Goal: Navigation & Orientation: Find specific page/section

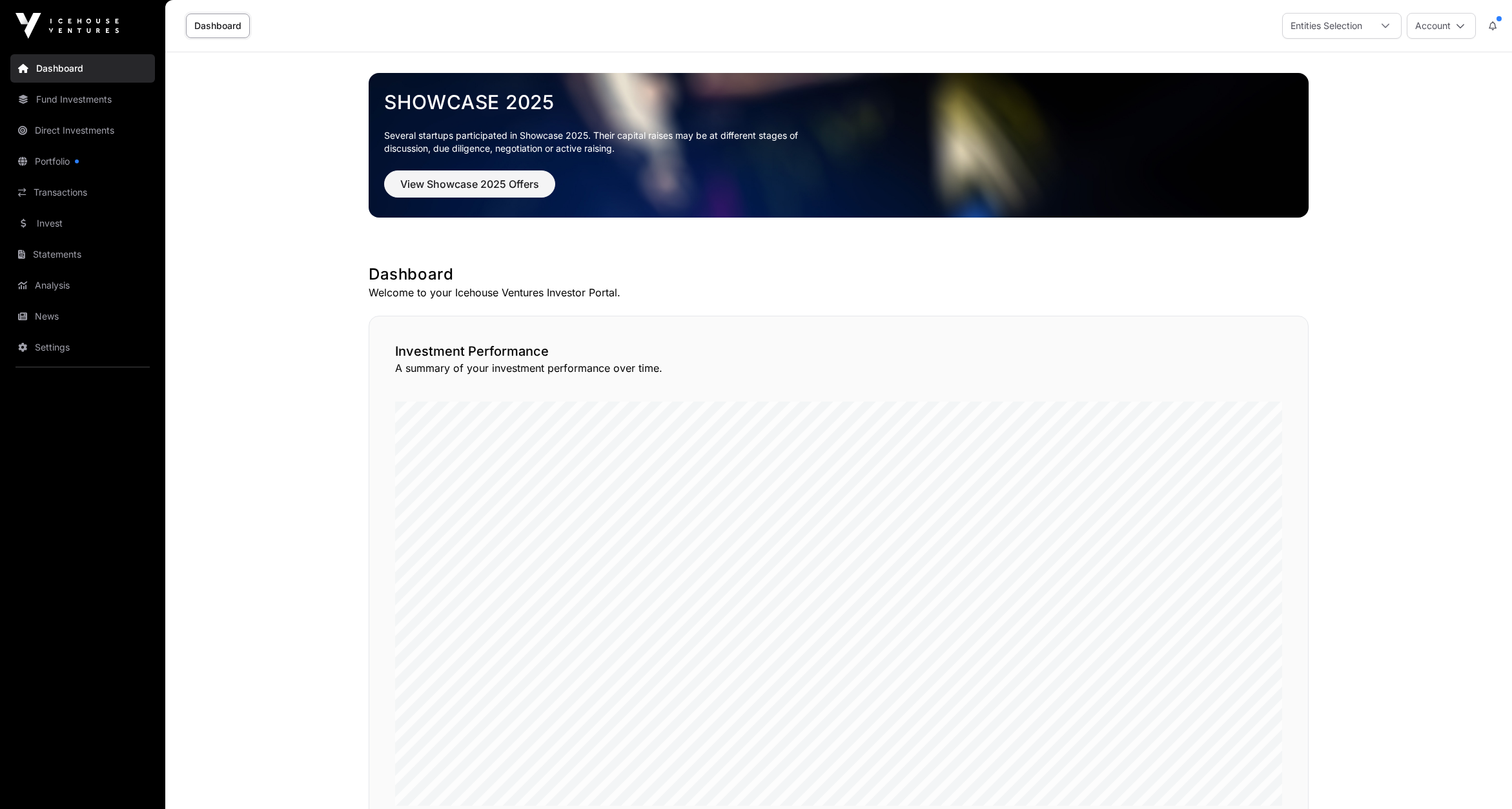
scroll to position [752, 0]
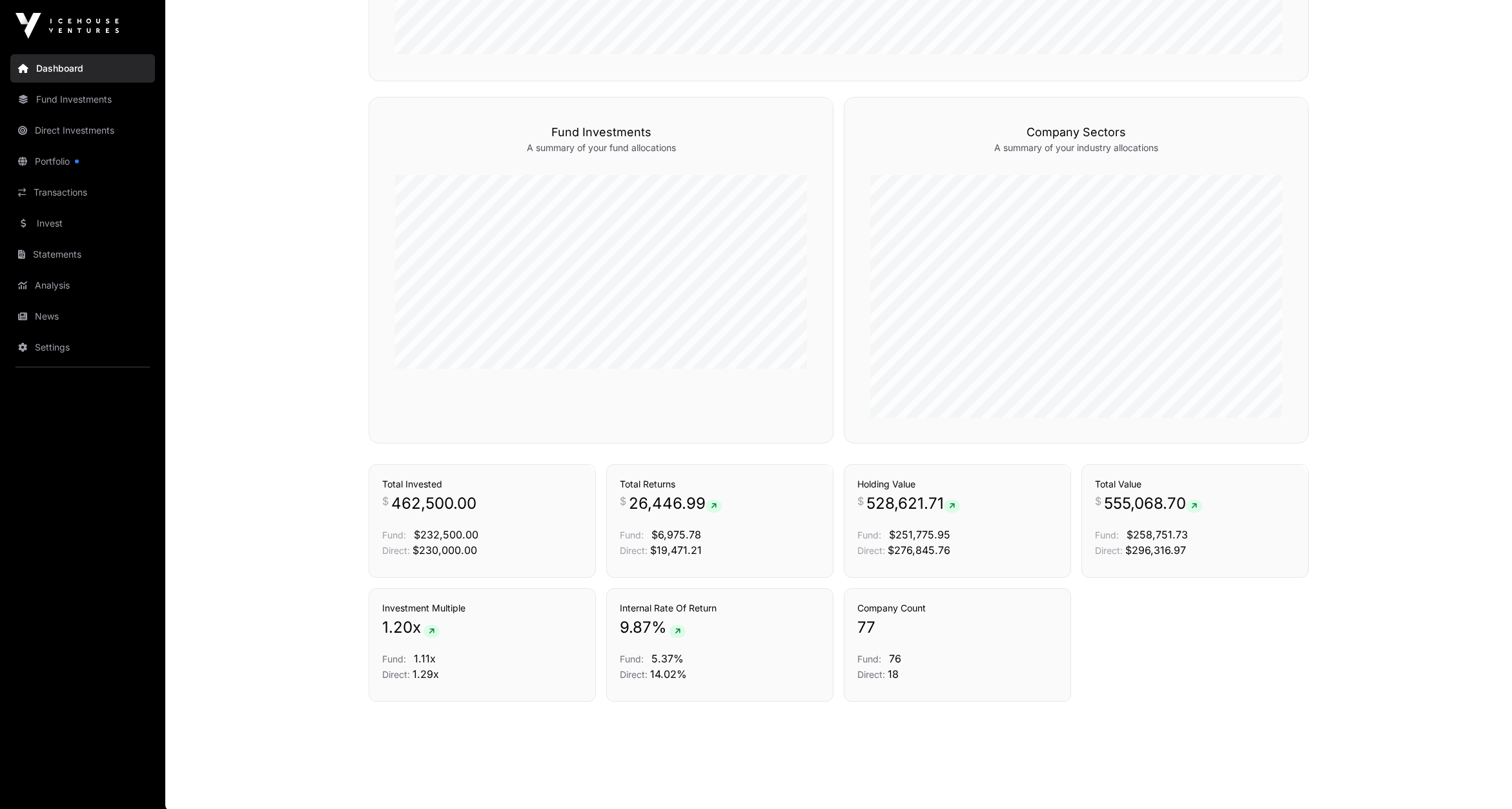
click at [44, 163] on link "Portfolio" at bounding box center [82, 161] width 145 height 28
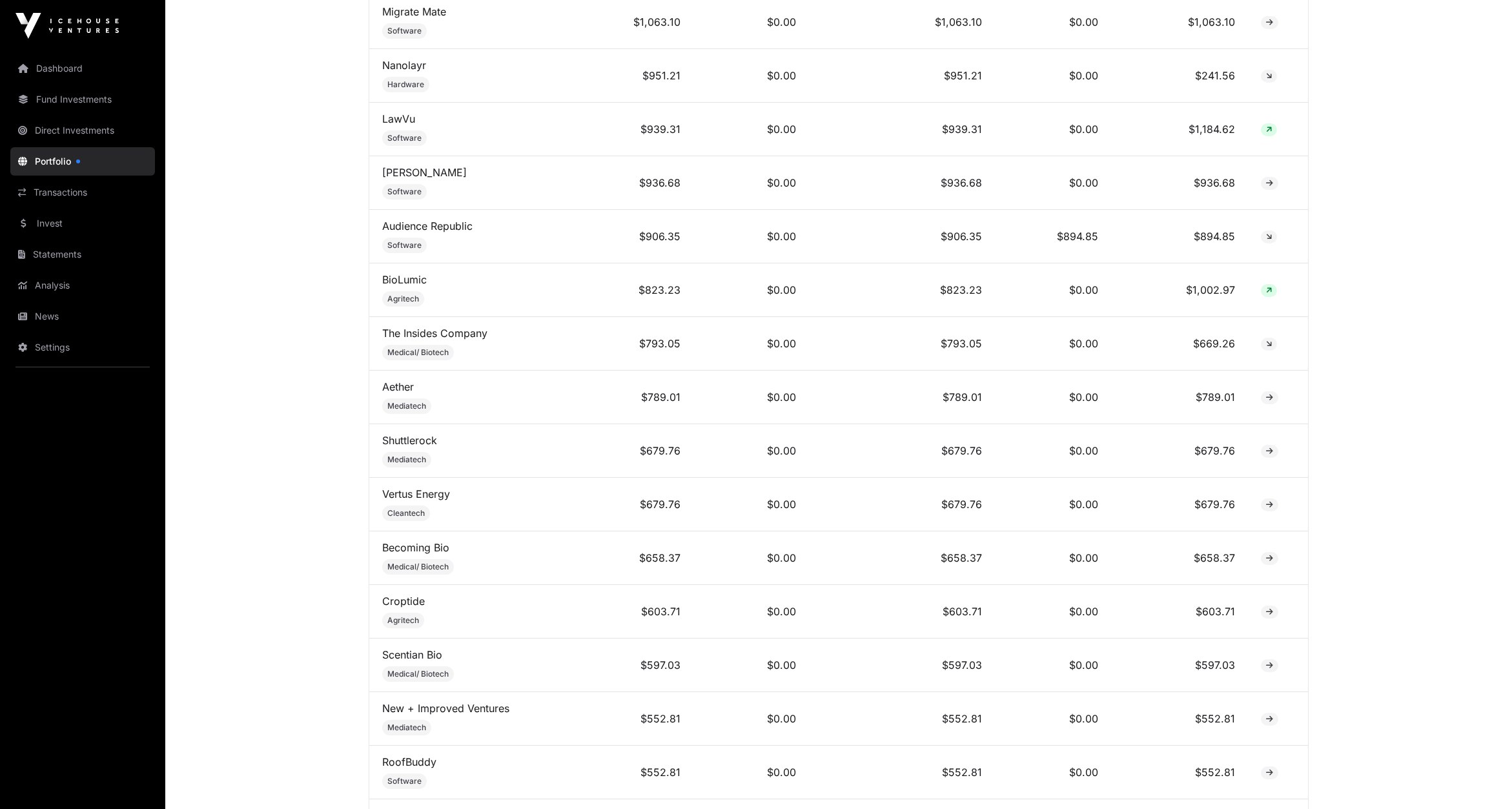
scroll to position [3201, 0]
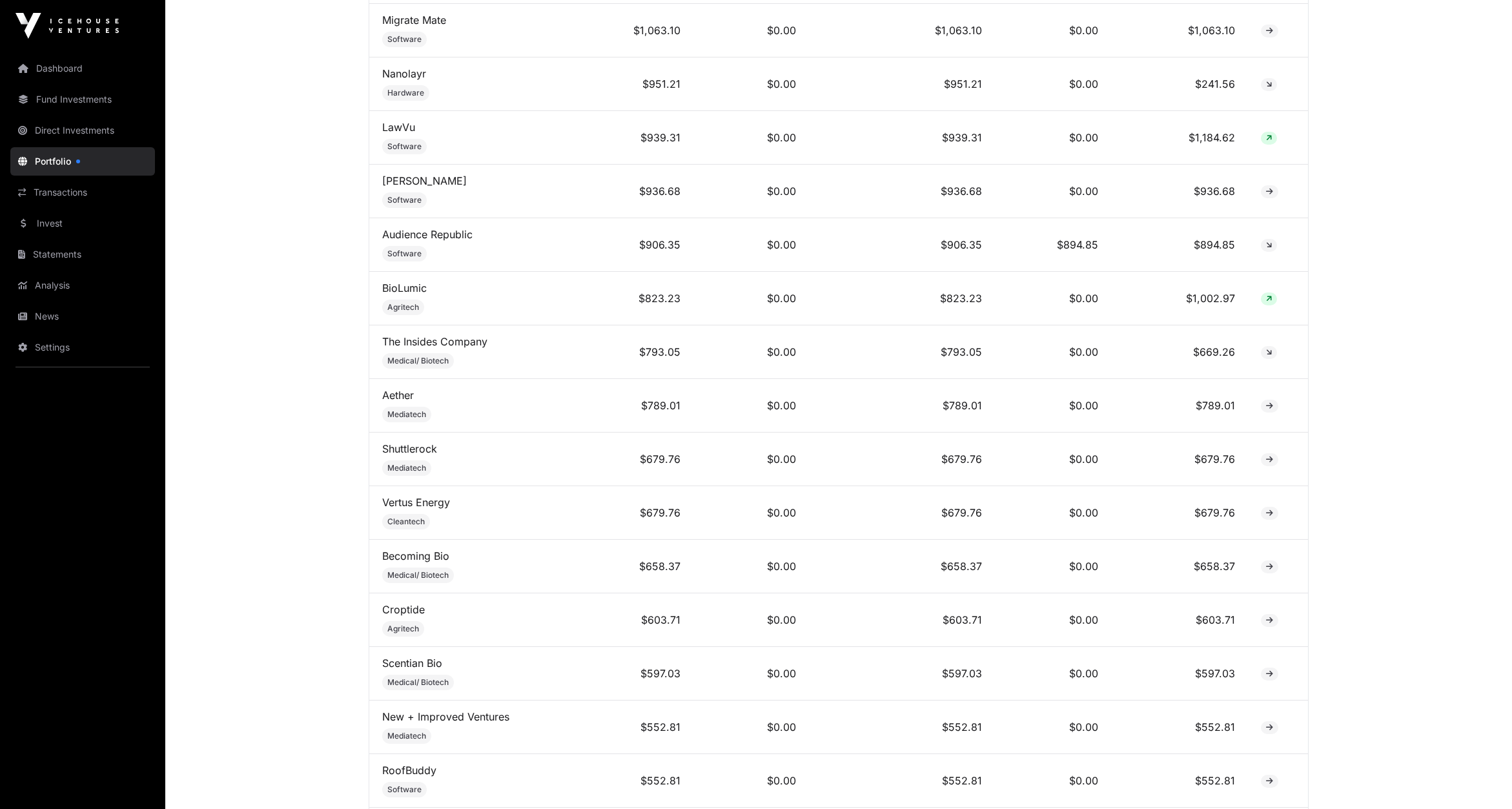
click at [396, 389] on link "Aether" at bounding box center [398, 395] width 32 height 13
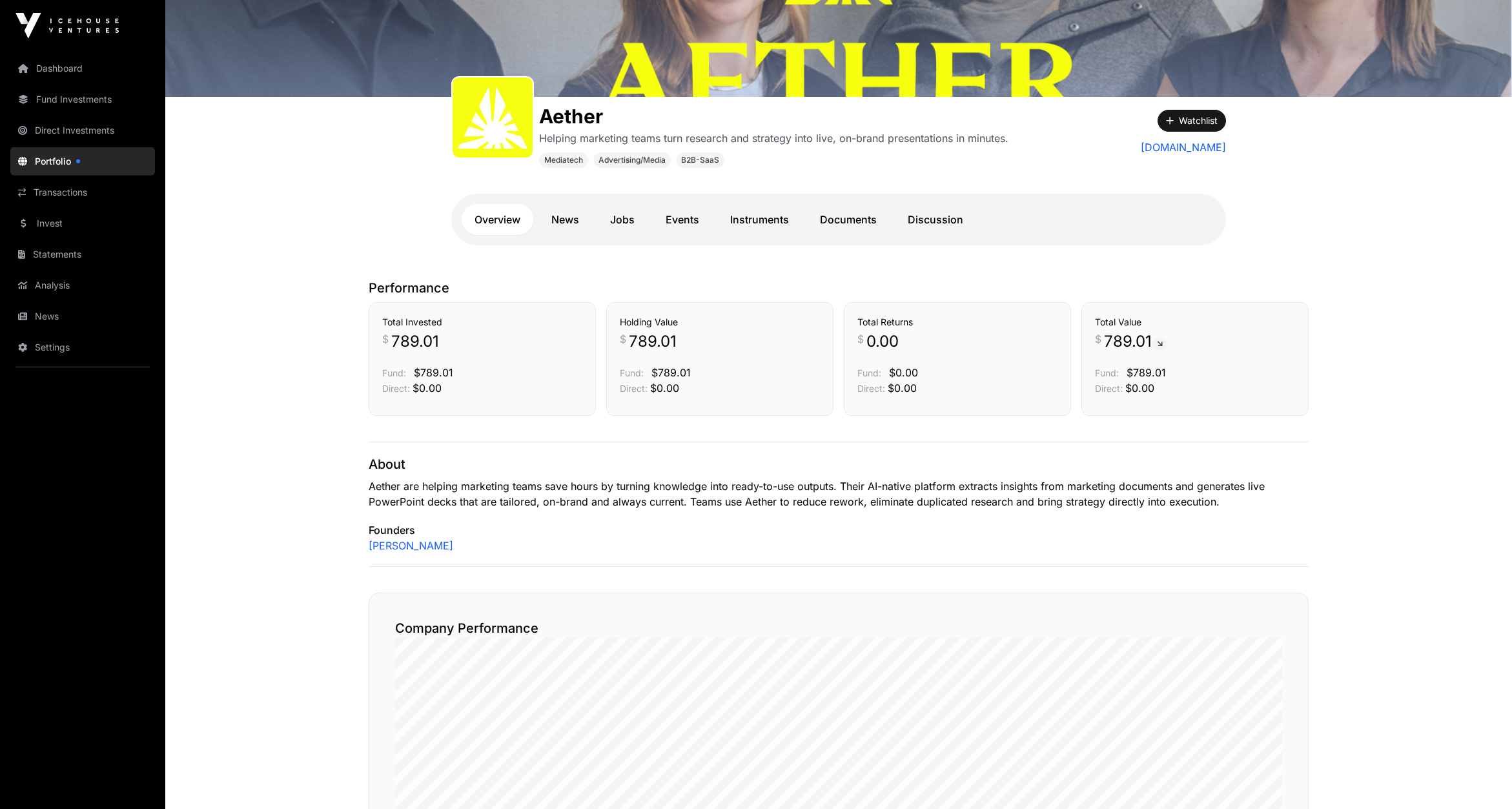
scroll to position [67, 0]
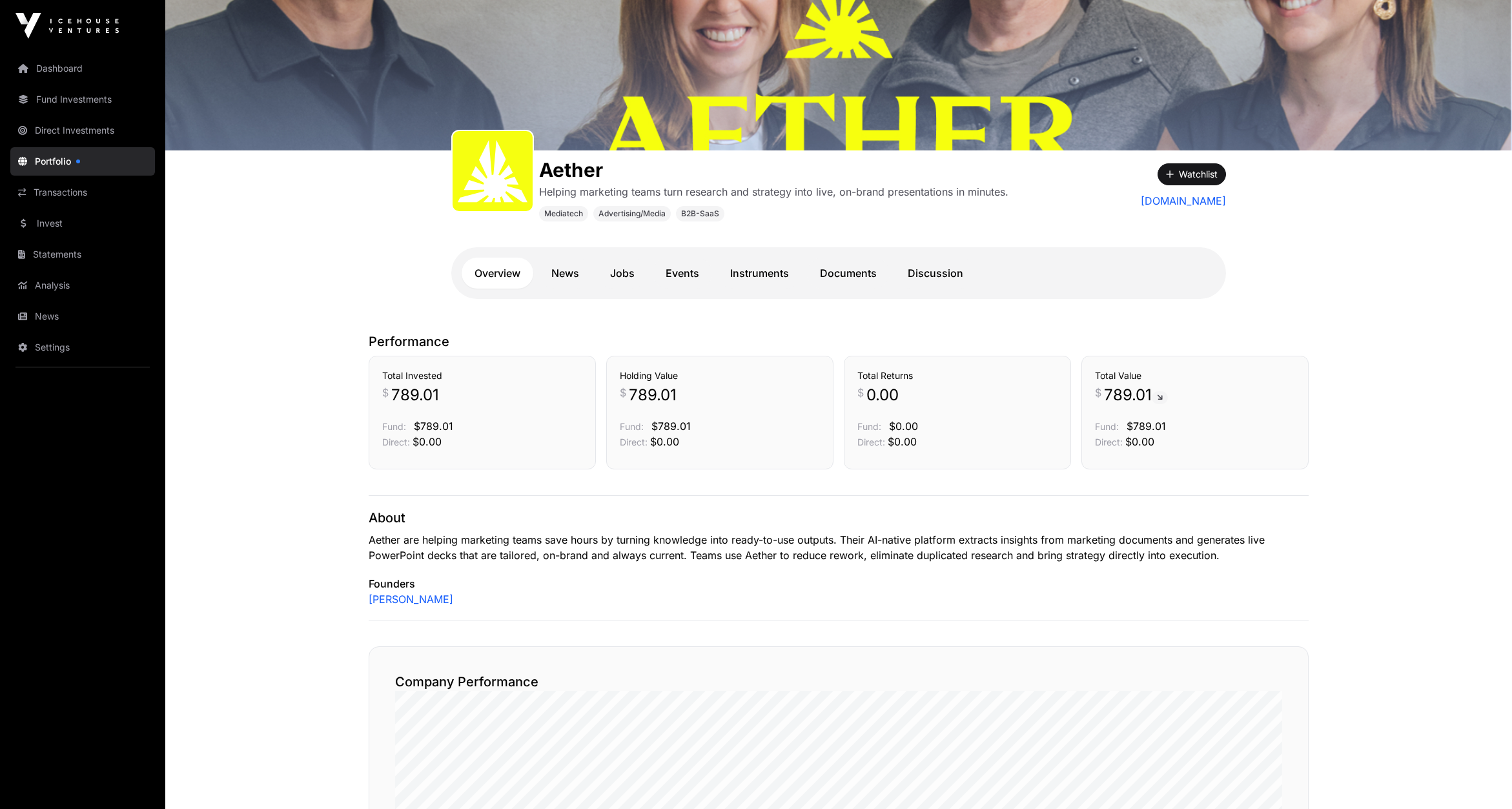
click at [756, 276] on link "Instruments" at bounding box center [759, 273] width 84 height 31
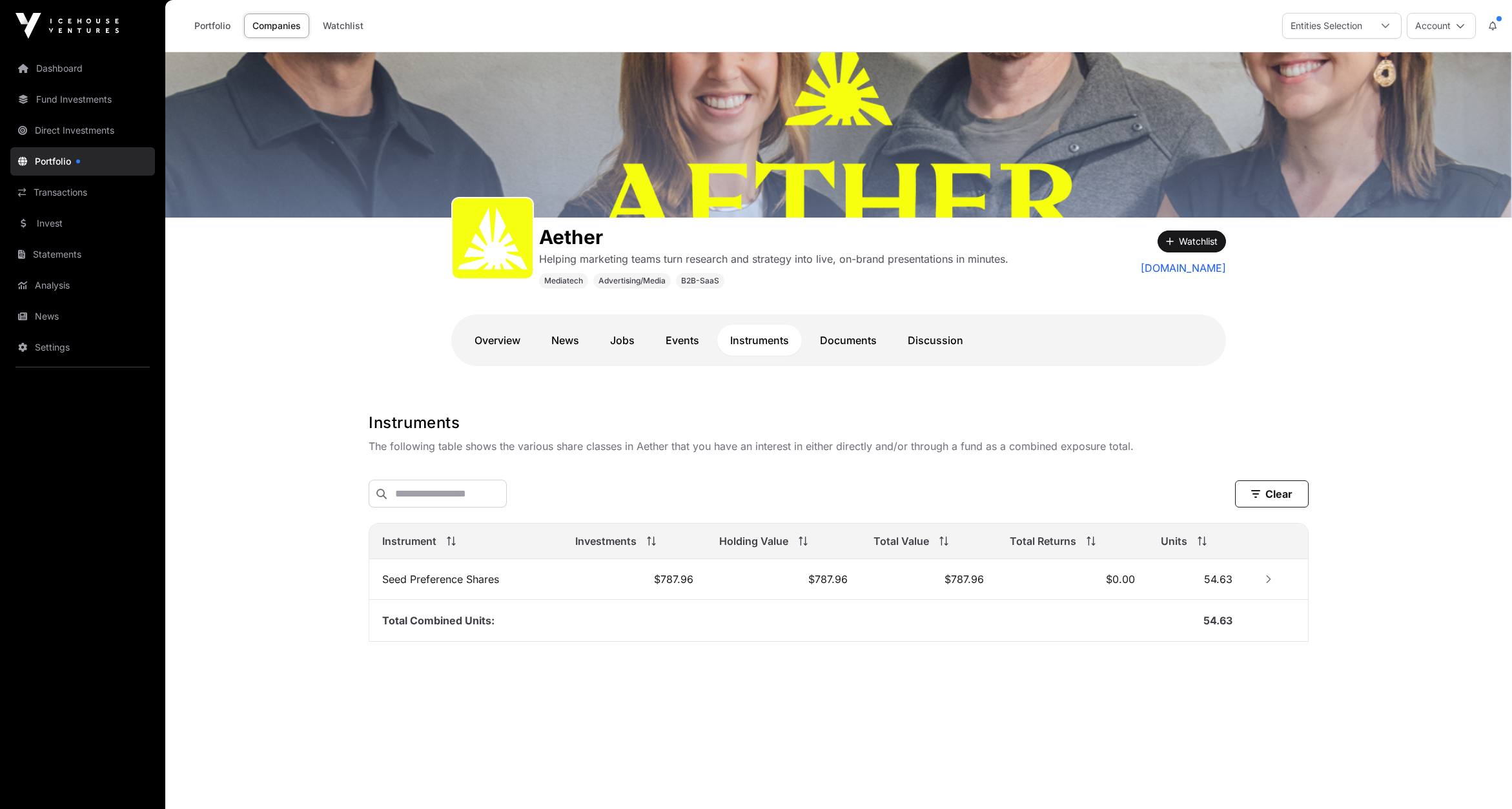
click at [60, 125] on link "Direct Investments" at bounding box center [82, 130] width 145 height 28
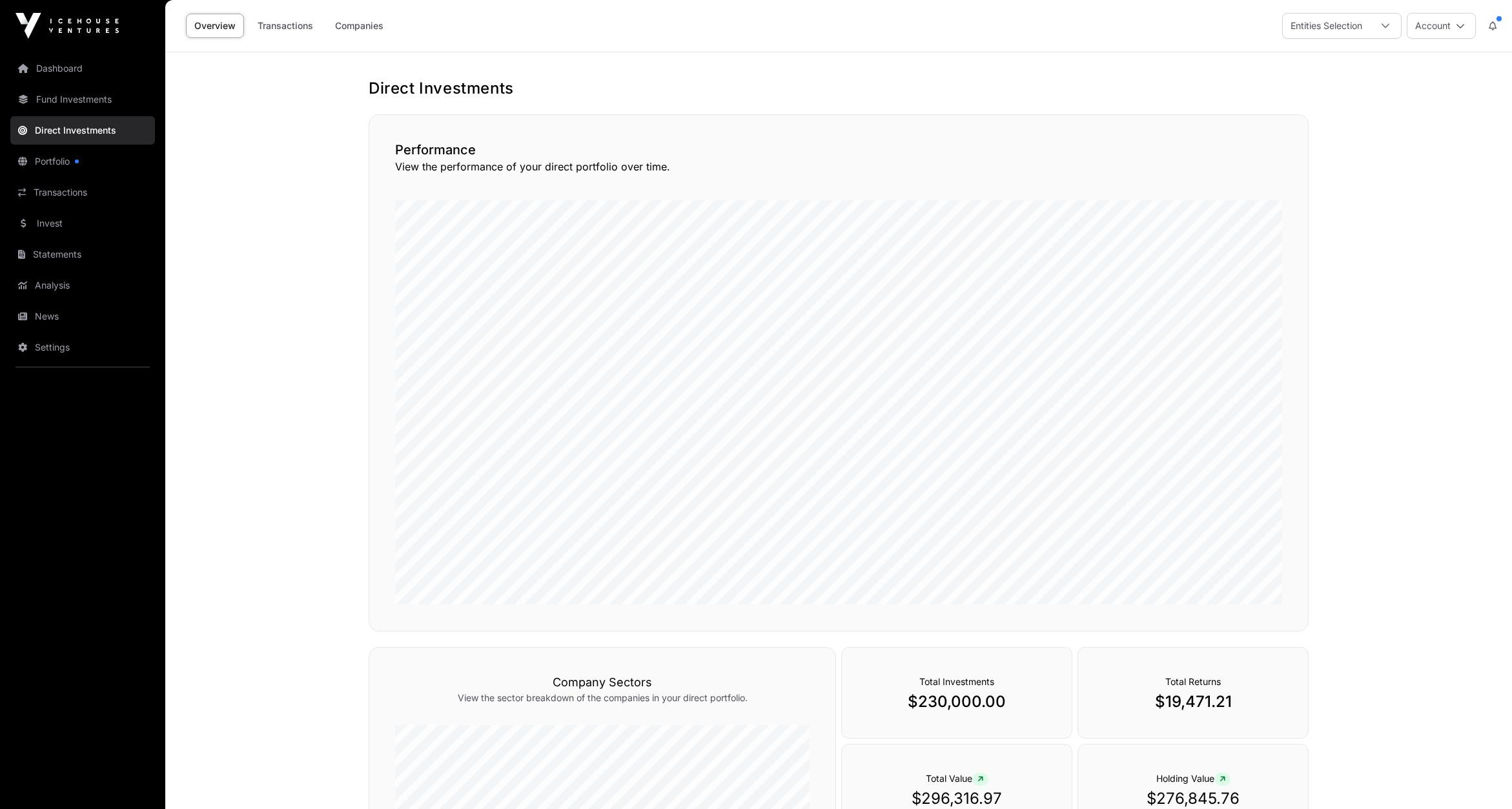
click at [82, 97] on link "Fund Investments" at bounding box center [82, 99] width 145 height 28
click at [68, 100] on link "Fund Investments" at bounding box center [82, 99] width 145 height 28
click at [76, 101] on link "Fund Investments" at bounding box center [82, 99] width 145 height 28
